Goal: Task Accomplishment & Management: Manage account settings

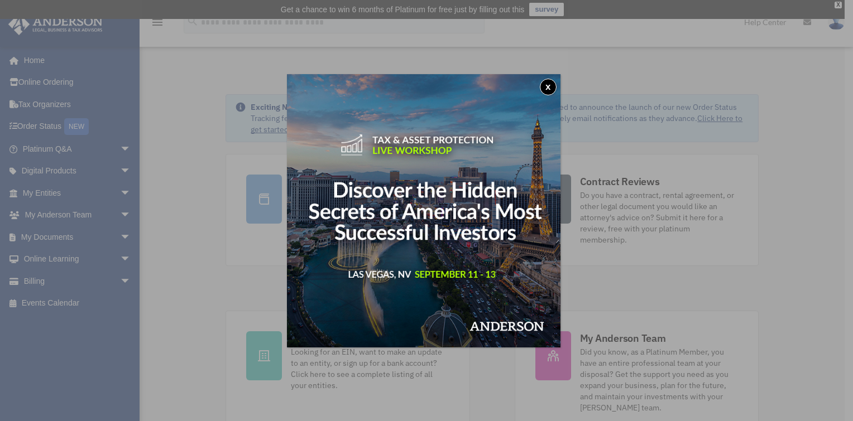
click at [549, 82] on button "x" at bounding box center [548, 87] width 17 height 17
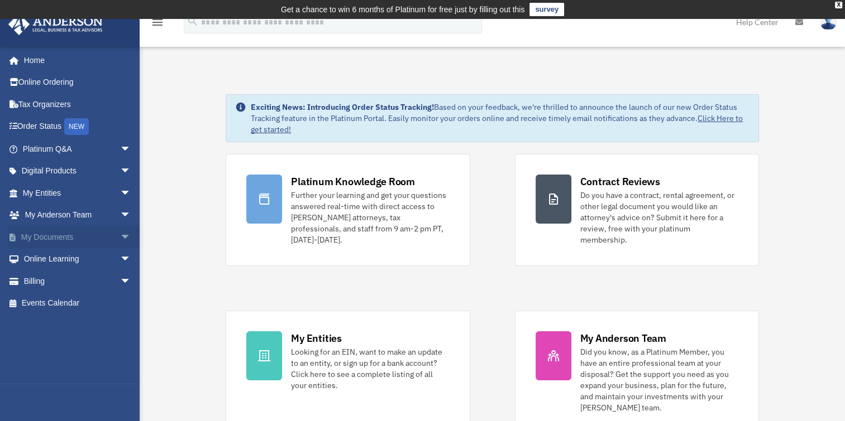
click at [120, 234] on span "arrow_drop_down" at bounding box center [131, 237] width 22 height 23
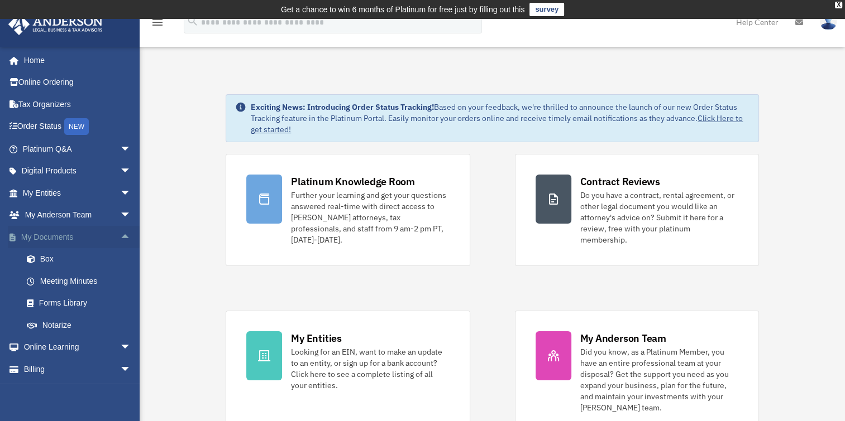
click at [120, 234] on span "arrow_drop_up" at bounding box center [131, 237] width 22 height 23
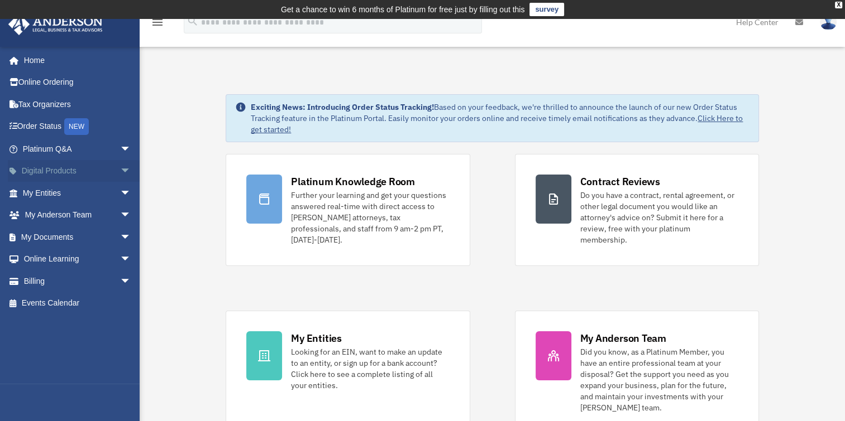
click at [120, 176] on span "arrow_drop_down" at bounding box center [131, 171] width 22 height 23
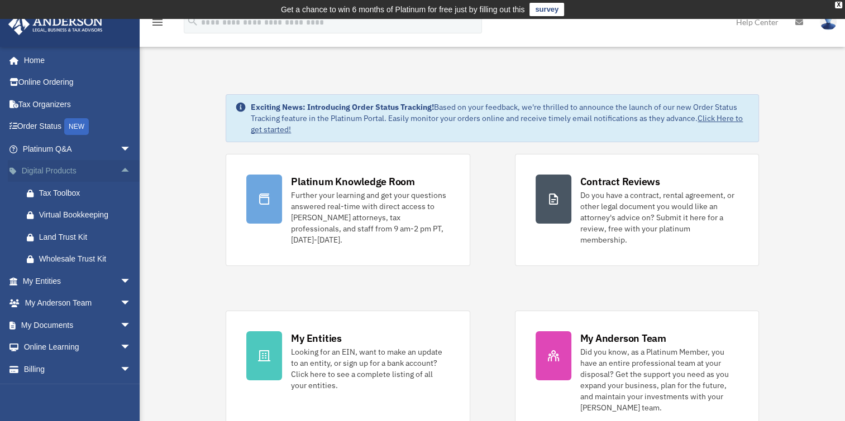
click at [120, 176] on span "arrow_drop_up" at bounding box center [131, 171] width 22 height 23
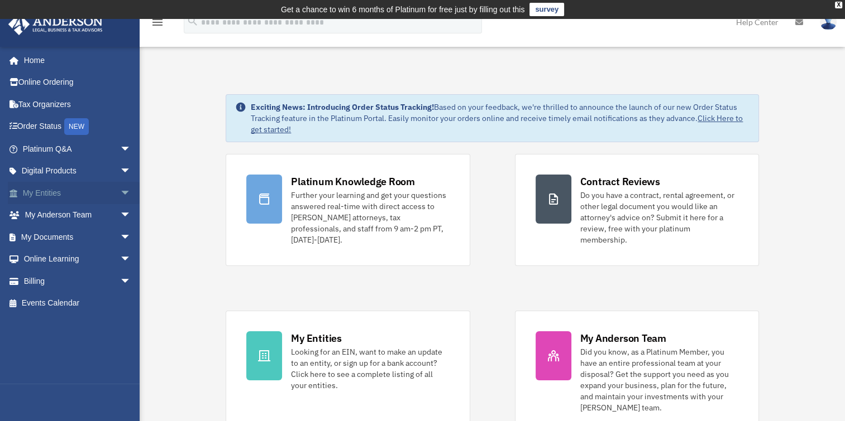
click at [120, 196] on span "arrow_drop_down" at bounding box center [131, 193] width 22 height 23
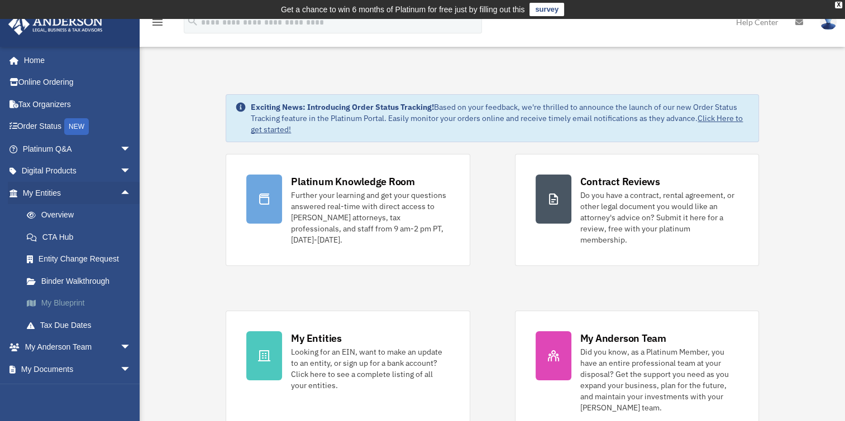
click at [66, 301] on link "My Blueprint" at bounding box center [82, 304] width 132 height 22
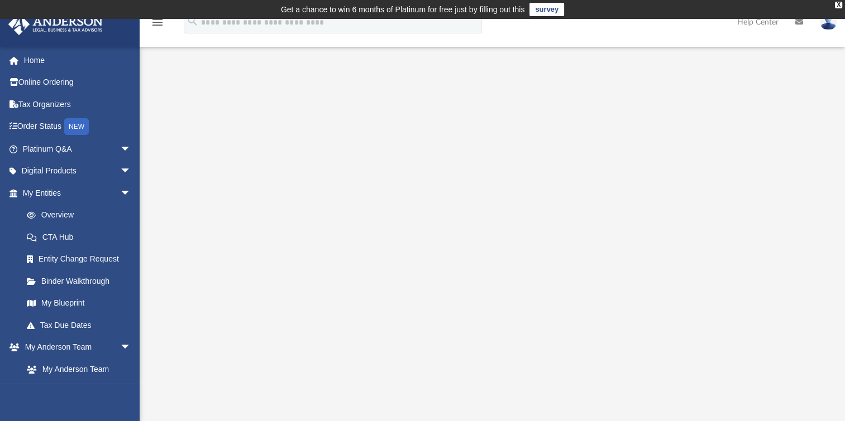
click at [812, 159] on div at bounding box center [492, 311] width 705 height 447
click at [39, 132] on link "Order Status NEW" at bounding box center [78, 127] width 140 height 23
click at [74, 257] on link "Entity Change Request" at bounding box center [82, 259] width 132 height 22
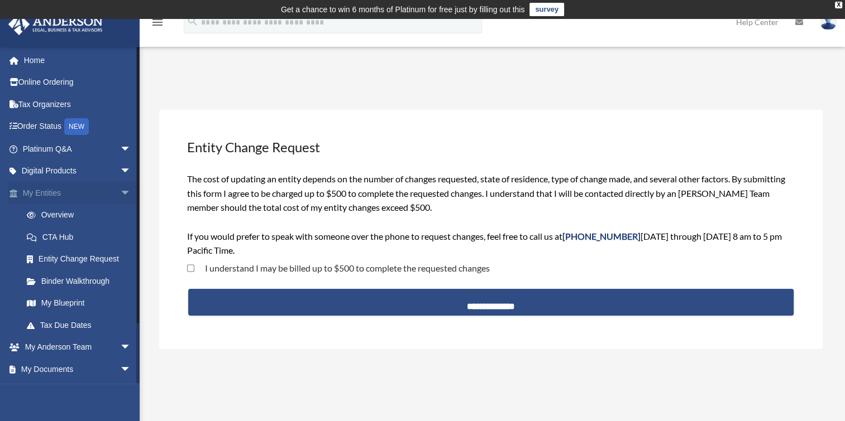
click at [120, 192] on span "arrow_drop_down" at bounding box center [131, 193] width 22 height 23
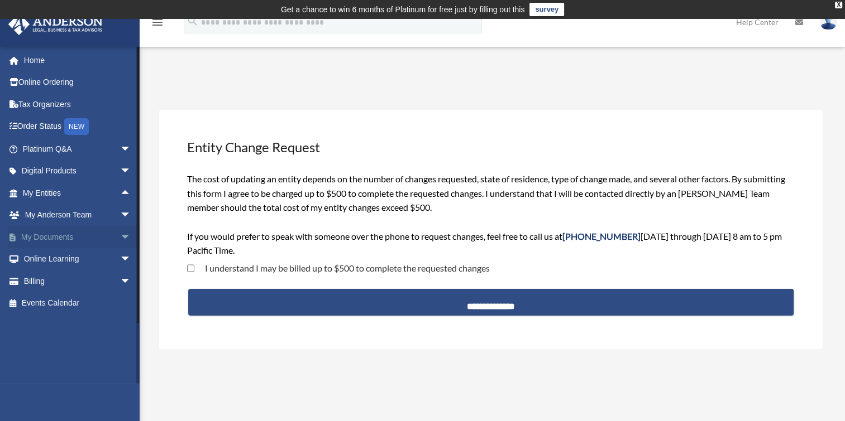
click at [120, 234] on span "arrow_drop_down" at bounding box center [131, 237] width 22 height 23
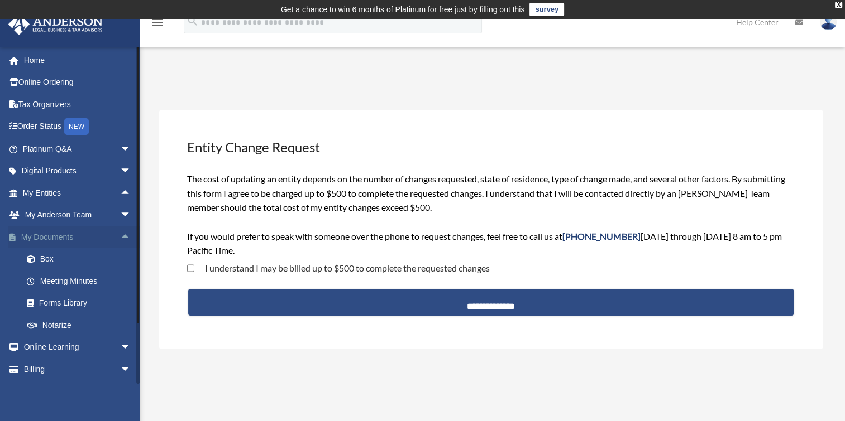
click at [120, 236] on span "arrow_drop_up" at bounding box center [131, 237] width 22 height 23
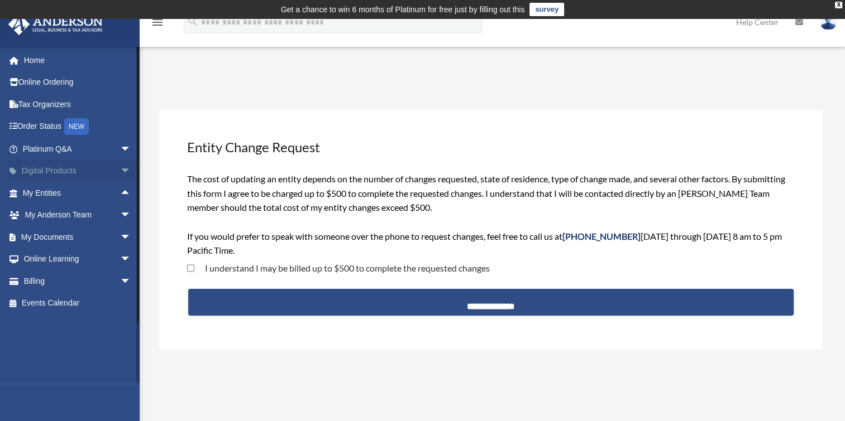
click at [120, 166] on span "arrow_drop_down" at bounding box center [131, 171] width 22 height 23
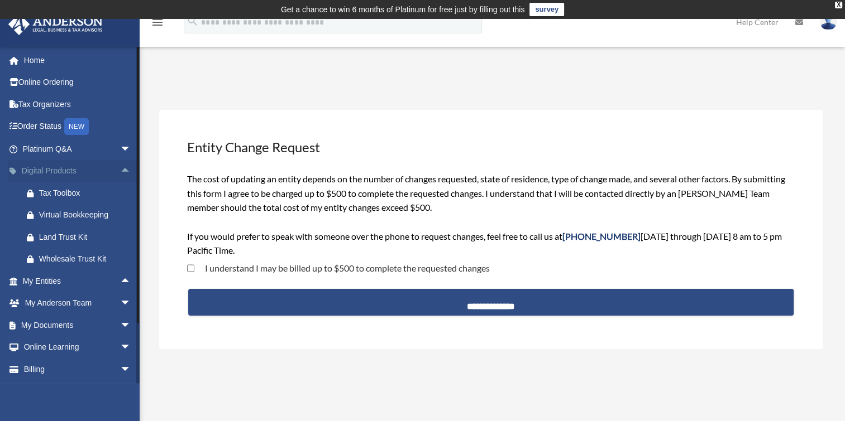
click at [120, 166] on span "arrow_drop_up" at bounding box center [131, 171] width 22 height 23
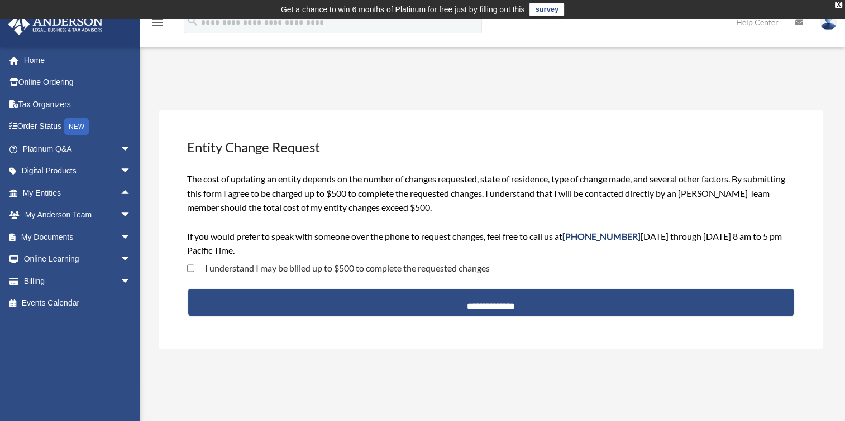
click at [826, 26] on img at bounding box center [827, 22] width 17 height 16
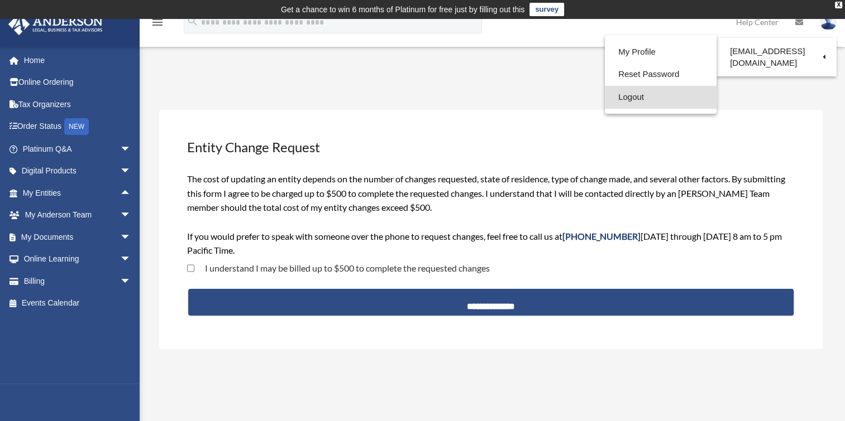
click at [605, 96] on link "Logout" at bounding box center [661, 97] width 112 height 23
